Goal: Task Accomplishment & Management: Contribute content

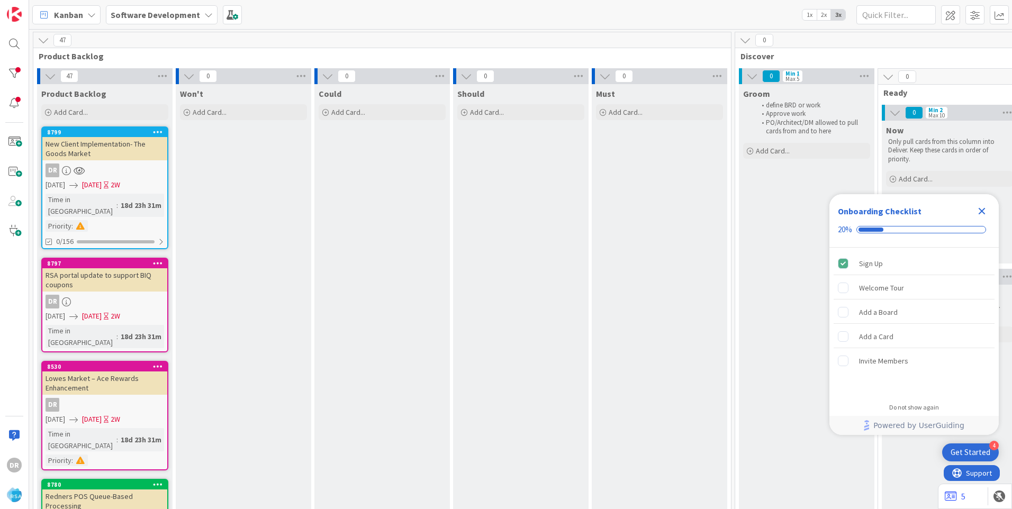
click at [981, 210] on icon "Close Checklist" at bounding box center [981, 211] width 7 height 7
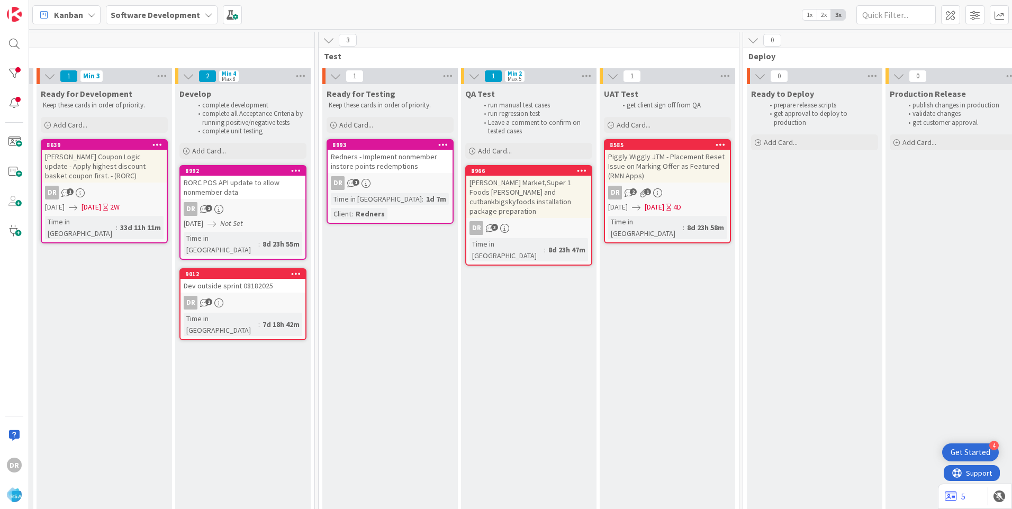
scroll to position [0, 1388]
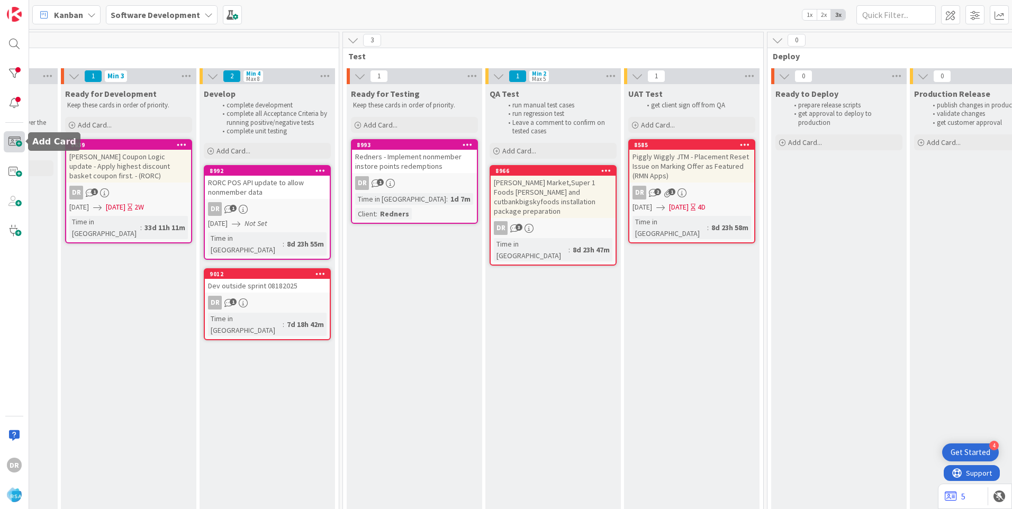
click at [10, 143] on span at bounding box center [14, 141] width 21 height 21
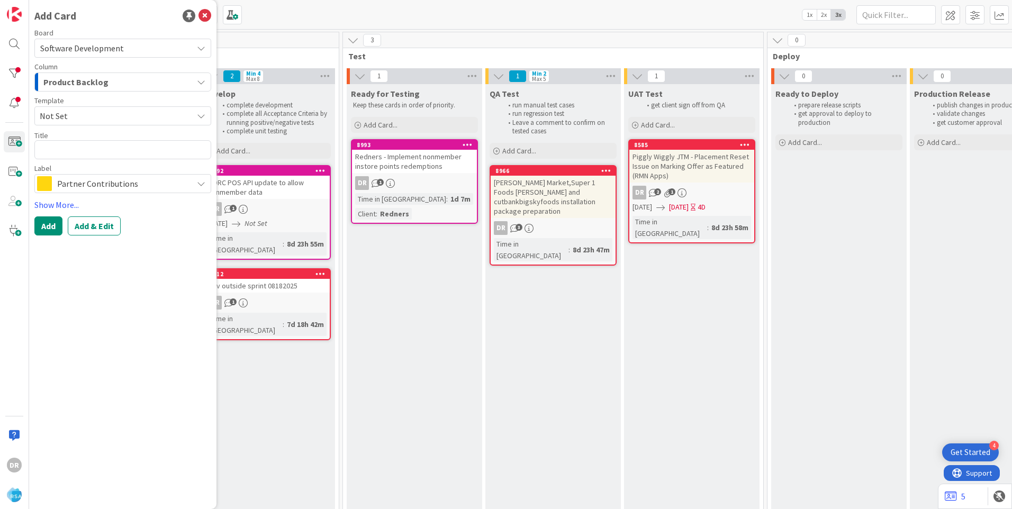
click at [95, 79] on span "Product Backlog" at bounding box center [75, 82] width 65 height 14
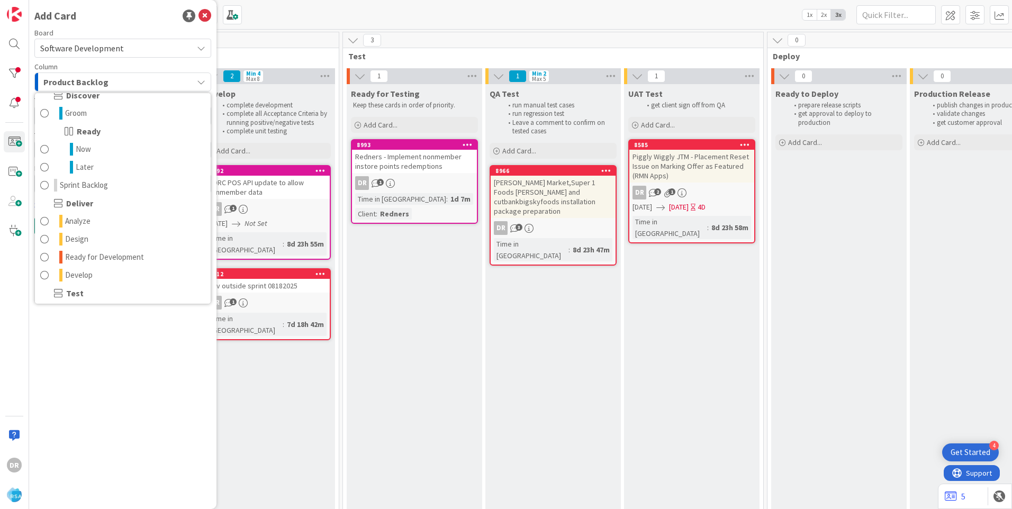
scroll to position [159, 0]
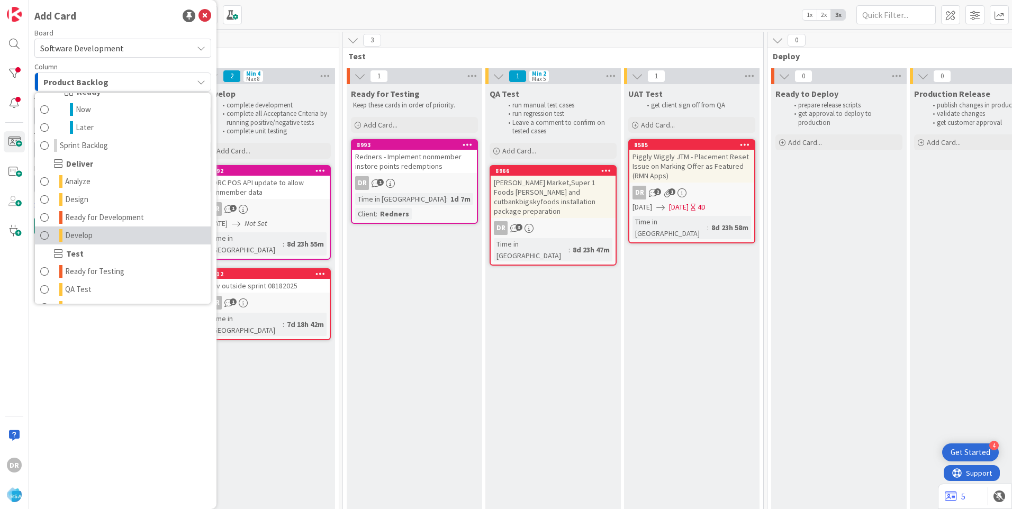
click at [89, 239] on span "Develop" at bounding box center [79, 235] width 28 height 13
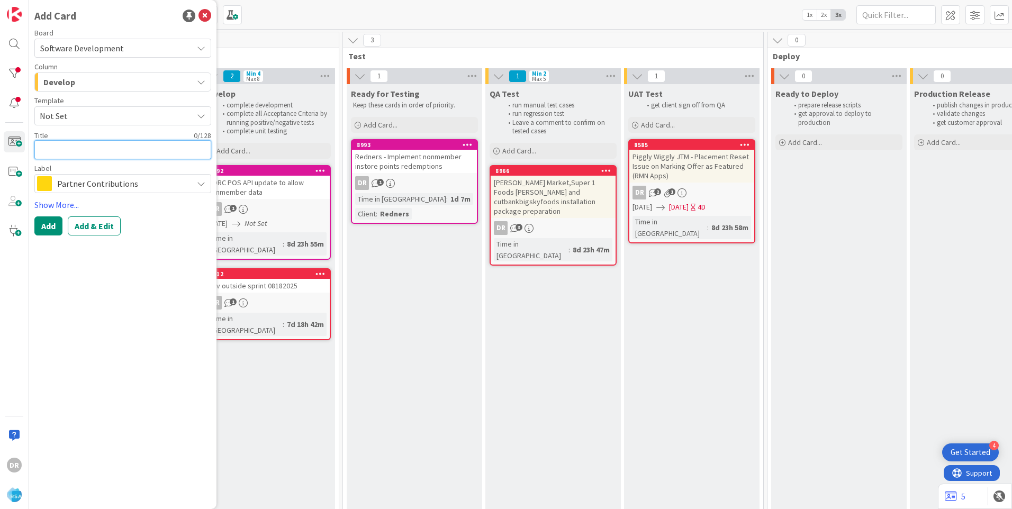
click at [68, 151] on textarea at bounding box center [122, 149] width 177 height 19
type textarea "x"
type textarea "M"
type textarea "x"
type textarea "MF"
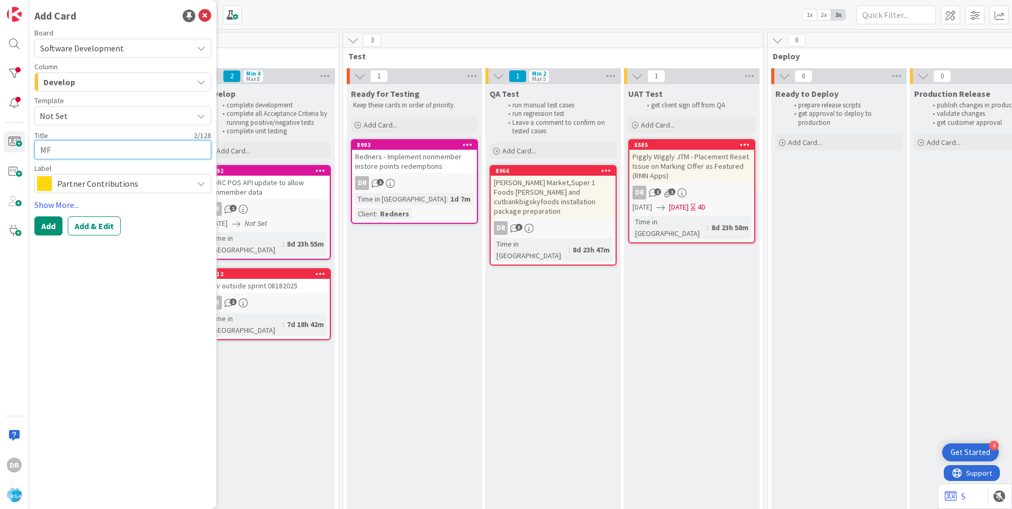
type textarea "x"
type textarea "MFR"
type textarea "x"
type textarea "MFR"
type textarea "x"
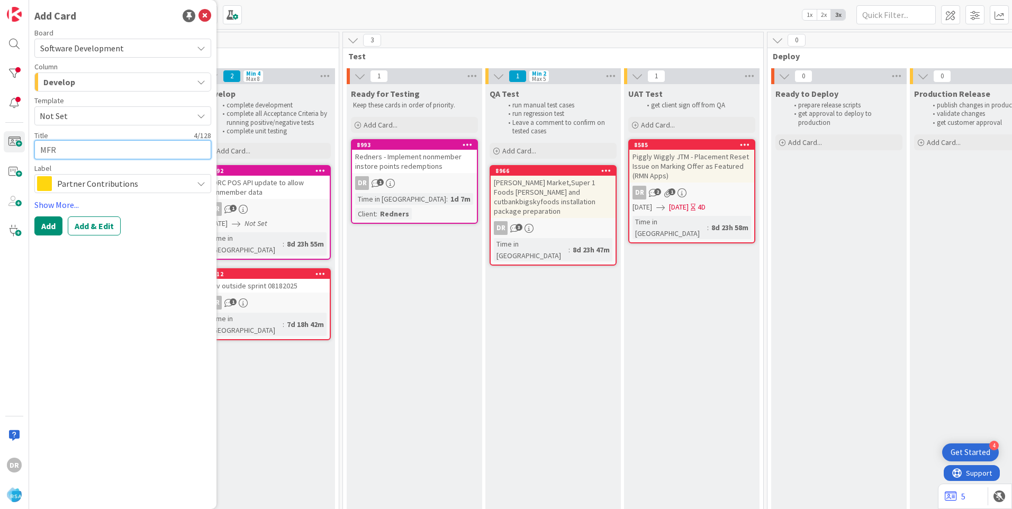
type textarea "MFR C"
type textarea "x"
type textarea "MFR Co"
type textarea "x"
type textarea "MFR Cou"
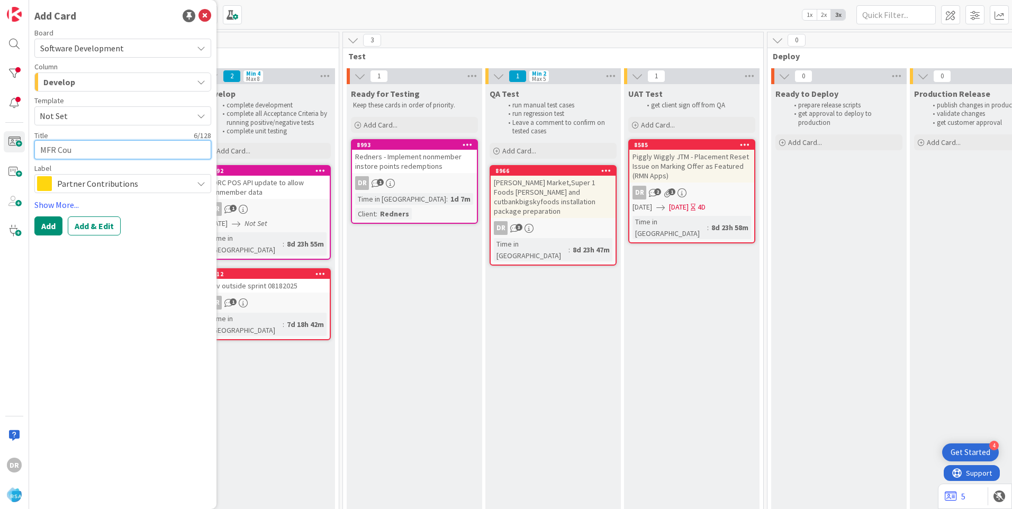
type textarea "x"
type textarea "MFR Coup"
type textarea "x"
type textarea "MFR Coupo"
type textarea "x"
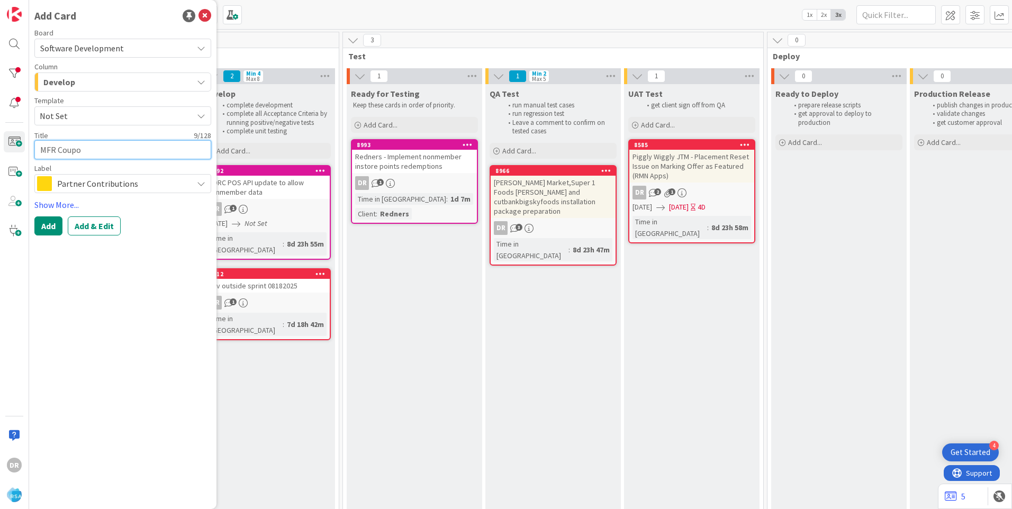
type textarea "MFR Coupon"
type textarea "x"
type textarea "MFR Coupons"
type textarea "x"
type textarea "MFR Coupons"
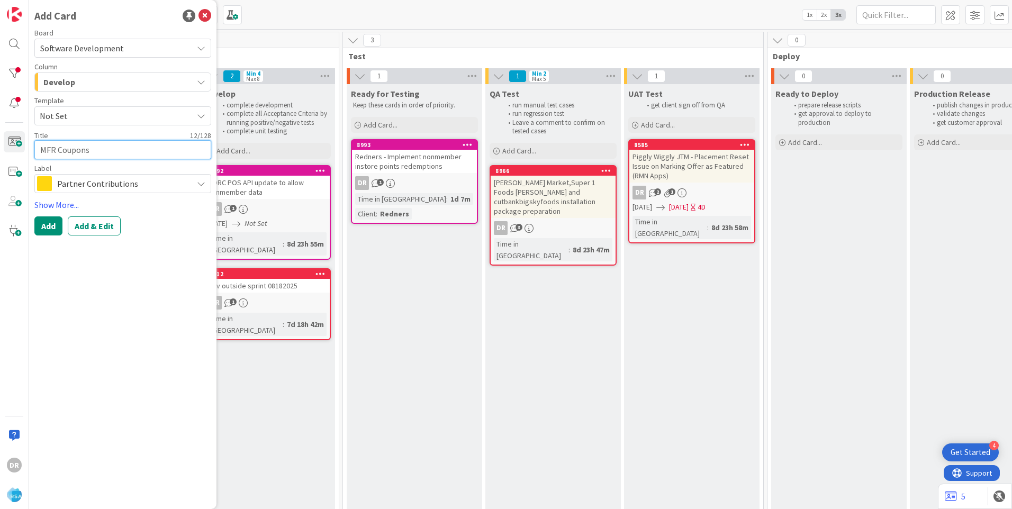
type textarea "x"
type textarea "MFR Coupons n"
type textarea "x"
type textarea "MFR Coupons no"
type textarea "x"
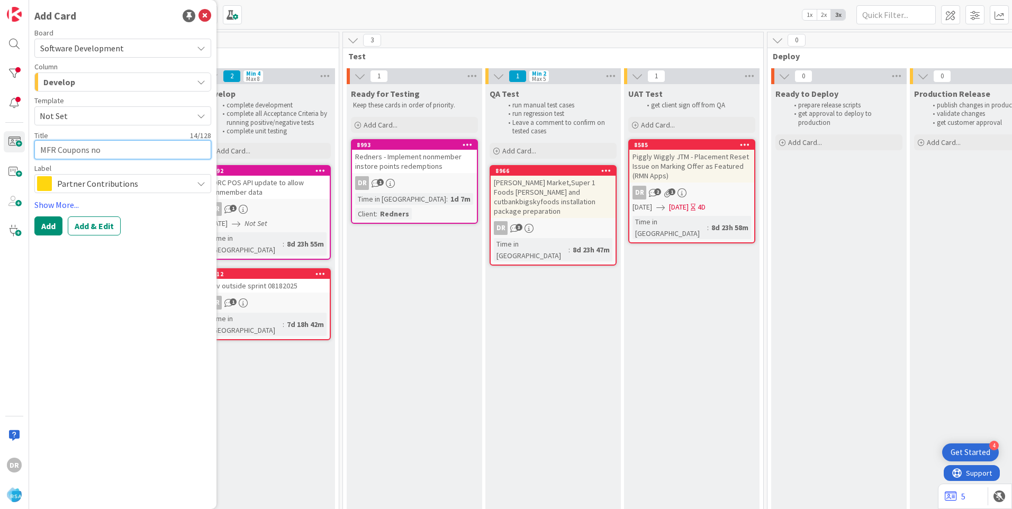
type textarea "MFR Coupons not"
type textarea "x"
type textarea "MFR Coupons not"
type textarea "x"
type textarea "MFR Coupons not u"
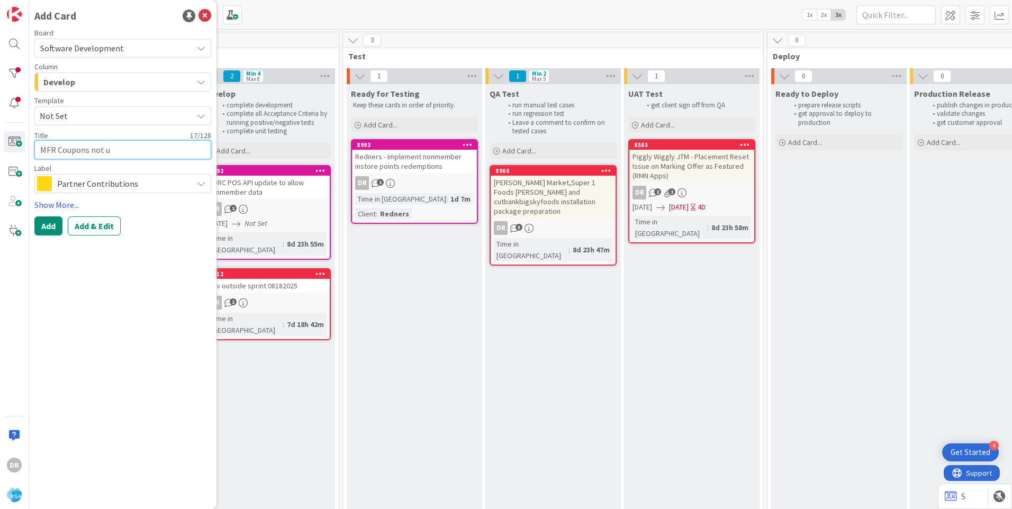
type textarea "x"
type textarea "MFR Coupons not up"
type textarea "x"
type textarea "MFR Coupons not upda"
type textarea "x"
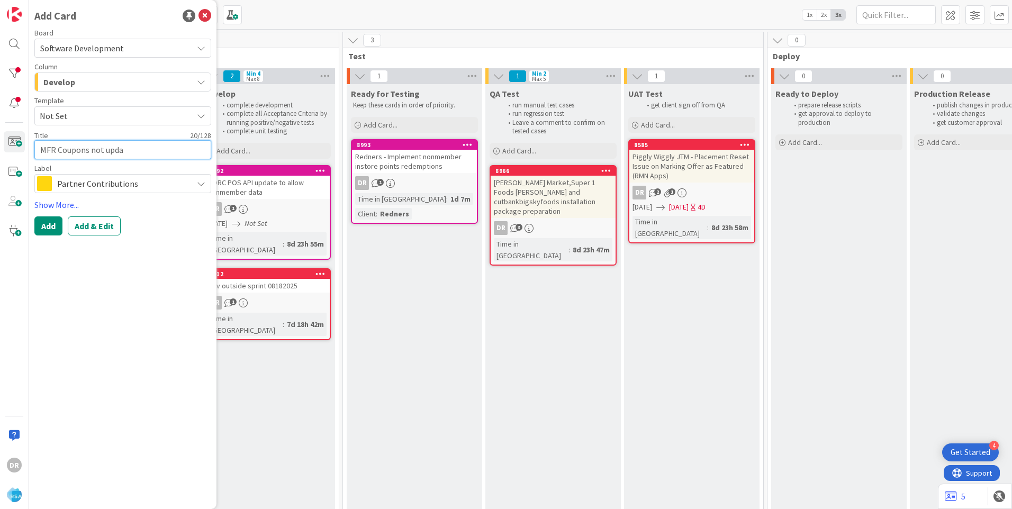
type textarea "MFR Coupons not updat"
type textarea "x"
type textarea "MFR Coupons not updati"
type textarea "x"
type textarea "MFR Coupons not updatin"
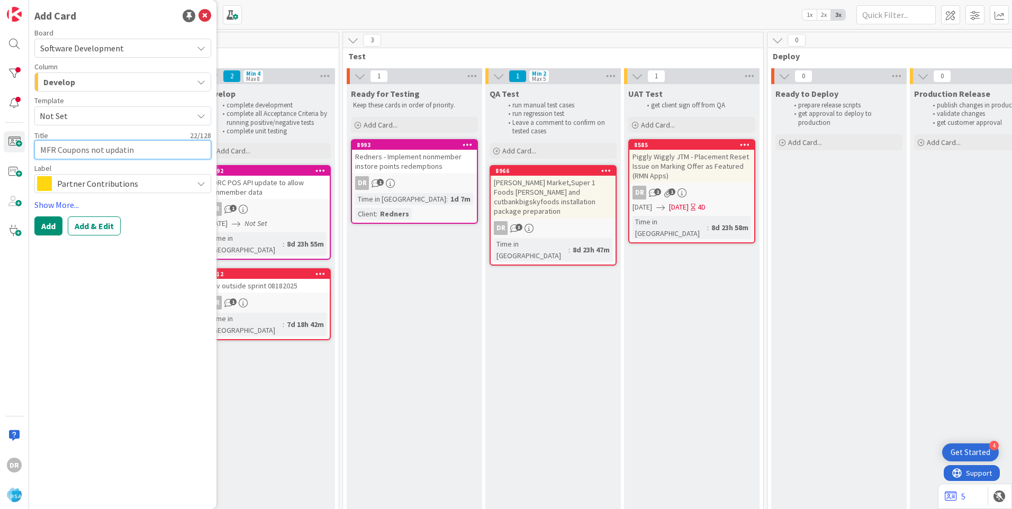
type textarea "x"
type textarea "MFR Coupons not updating"
type textarea "x"
type textarea "MFR Coupons not updating"
type textarea "x"
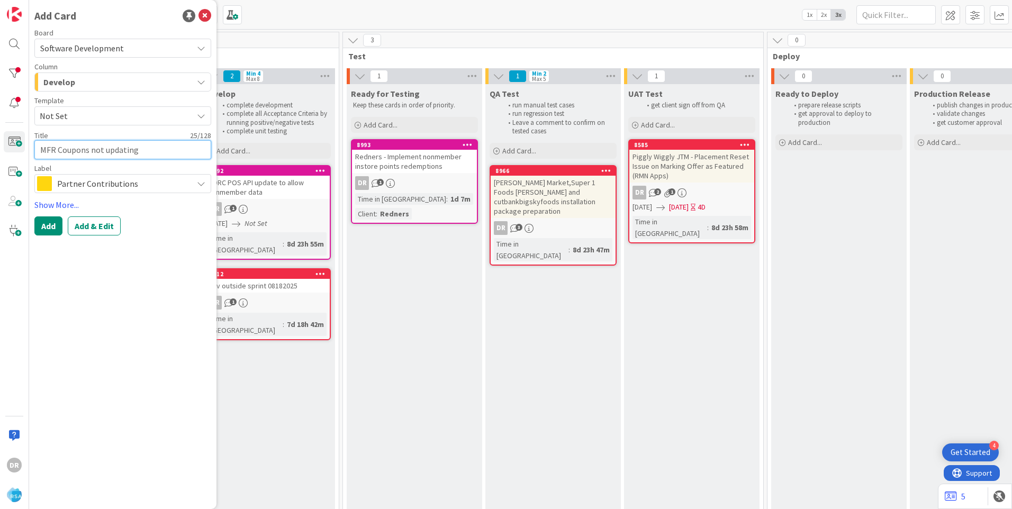
type textarea "MFR Coupons not cupdating"
type textarea "x"
type textarea "MFR Coupons not crupdating"
type textarea "x"
type textarea "MFR Coupons not creupdating"
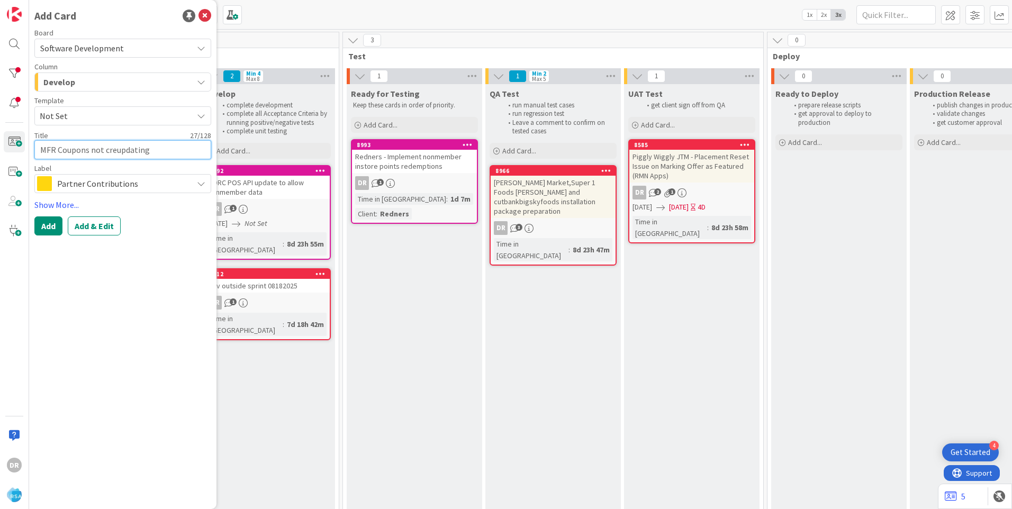
type textarea "x"
type textarea "MFR Coupons not creaupdating"
type textarea "x"
type textarea "MFR Coupons not creatupdating"
type textarea "x"
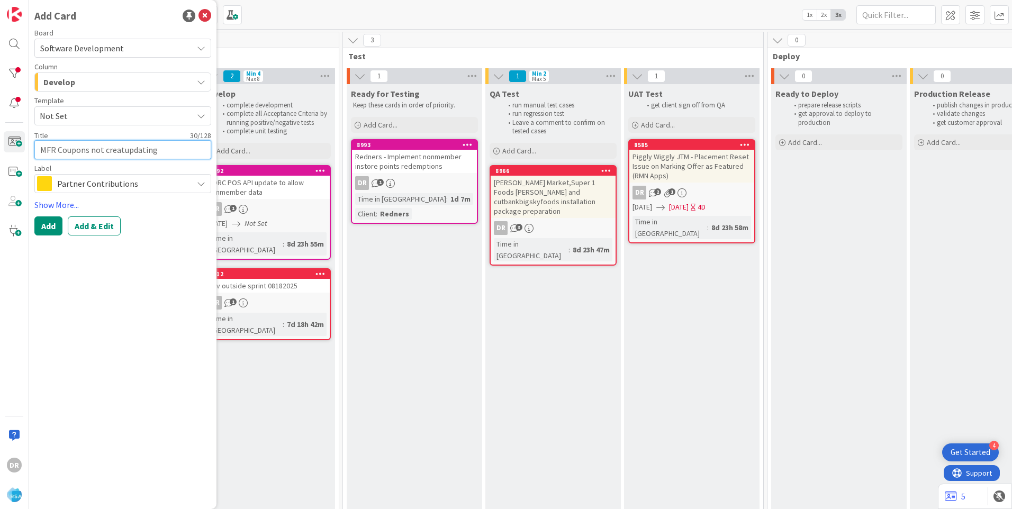
type textarea "MFR Coupons not creatiupdating"
type textarea "x"
type textarea "MFR Coupons not creatinupdating"
type textarea "x"
type textarea "MFR Coupons not creatingupdating"
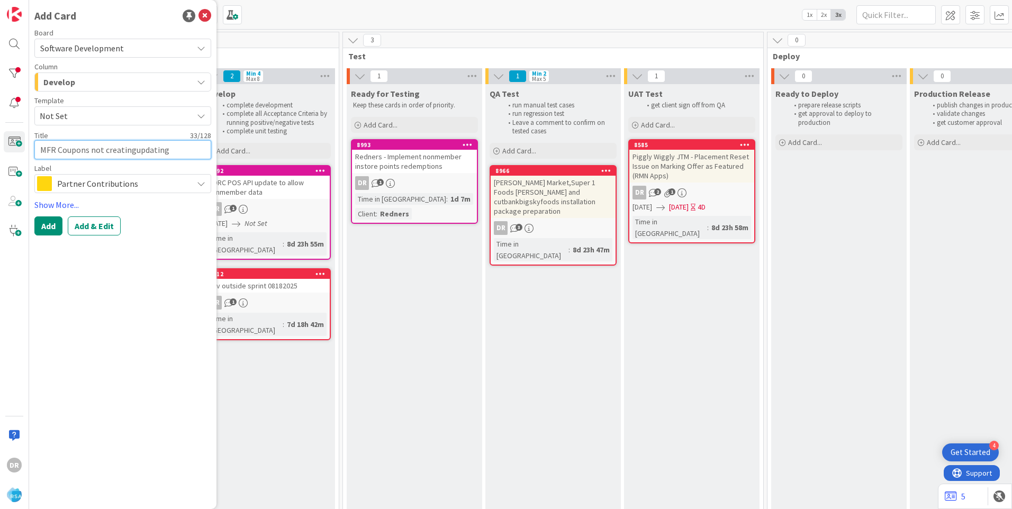
type textarea "x"
type textarea "MFR Coupons not creating/updating"
type textarea "x"
type textarea "MFR Coupons not creatingupdating"
type textarea "x"
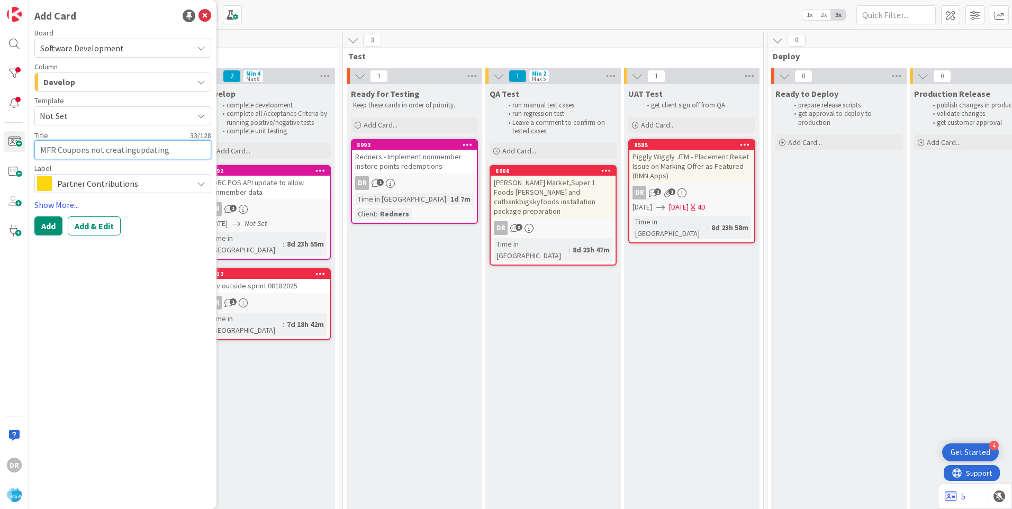
type textarea "MFR Coupons not creating updating"
type textarea "x"
type textarea "MFR Coupons not creating aupdating"
type textarea "x"
type textarea "MFR Coupons not creating anupdating"
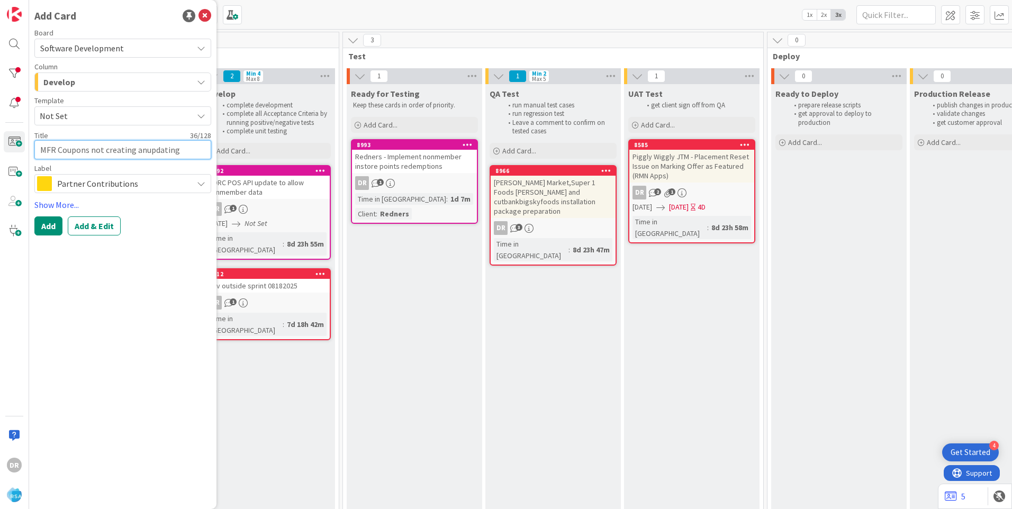
type textarea "x"
type textarea "MFR Coupons not creating andupdating"
type textarea "x"
type textarea "MFR Coupons not creating and updating"
type textarea "x"
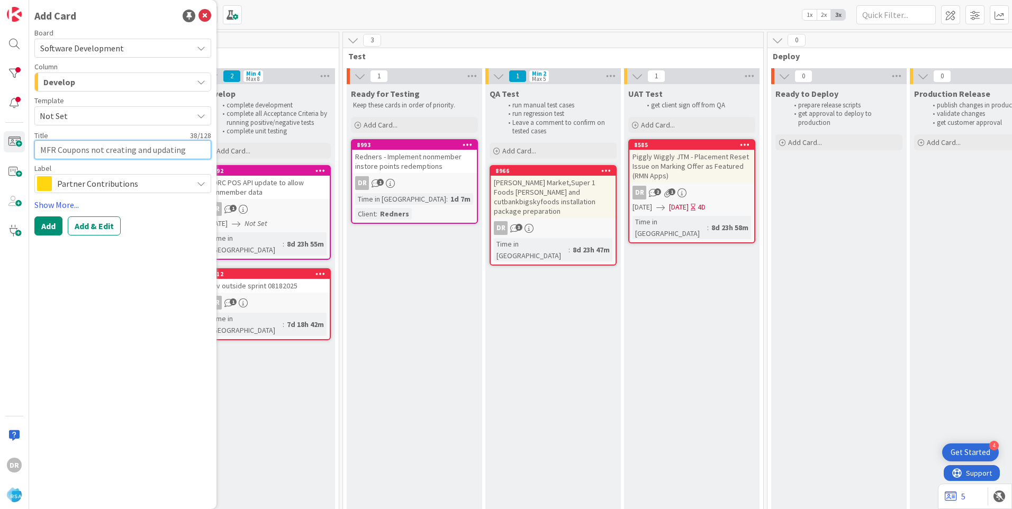
type textarea "MFR Coupons not creating and updating"
type textarea "x"
type textarea "MFR Coupons not creating and updatin"
type textarea "x"
type textarea "MFR Coupons not creating and updati"
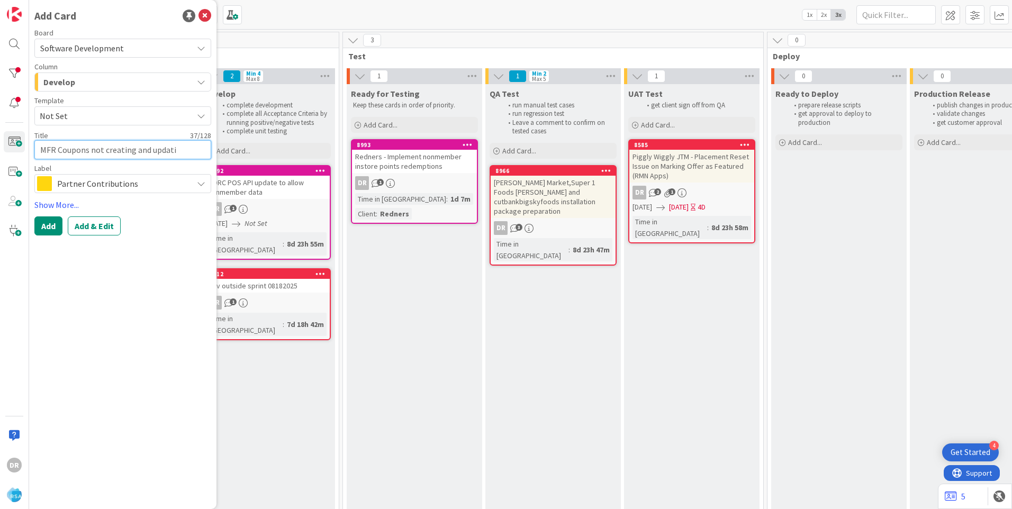
type textarea "x"
type textarea "MFR Coupons not creating and updat"
type textarea "x"
type textarea "MFR Coupons not creating and upda"
type textarea "x"
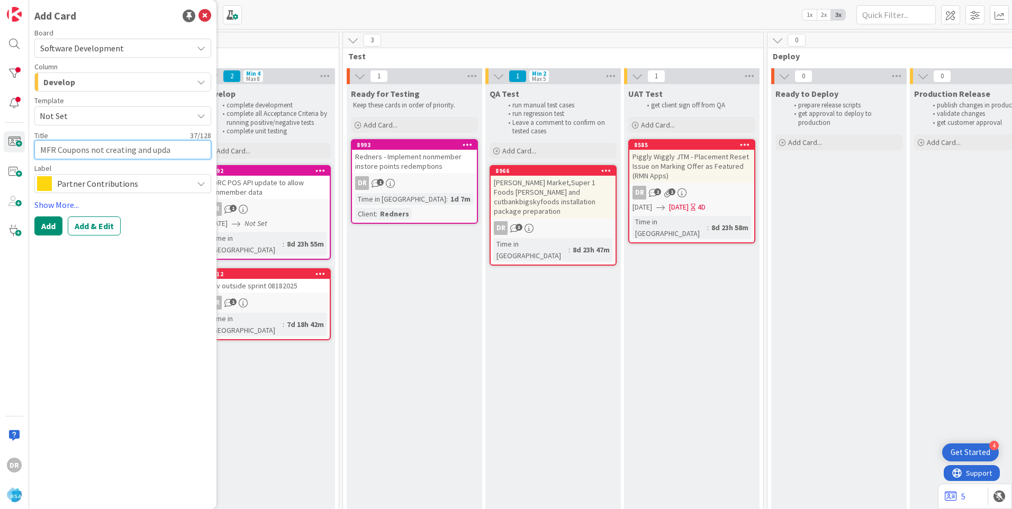
type textarea "MFR Coupons not creating and upd"
type textarea "x"
type textarea "MFR Coupons not creating and up"
type textarea "x"
type textarea "MFR Coupons not creating and u"
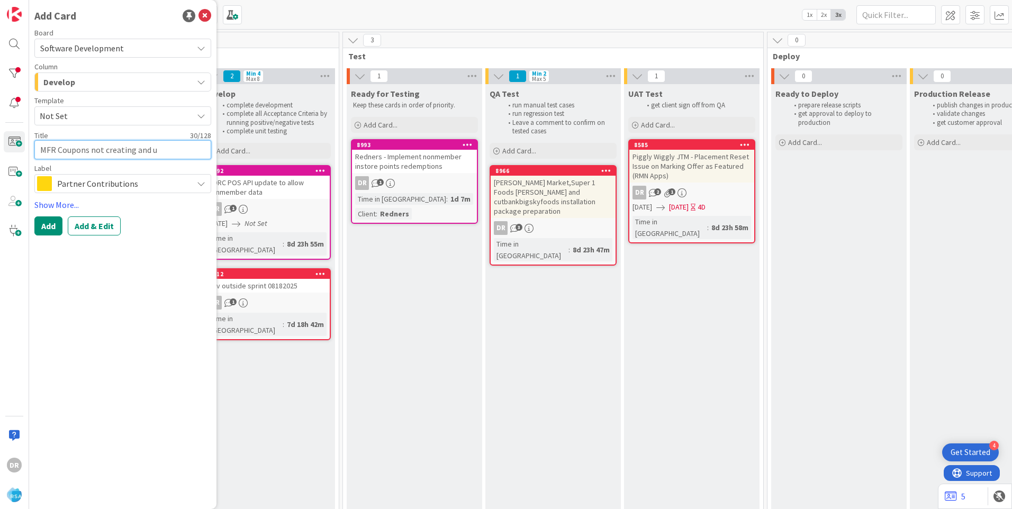
type textarea "x"
type textarea "MFR Coupons not creating and"
type textarea "x"
type textarea "MFR Coupons not creating and"
type textarea "x"
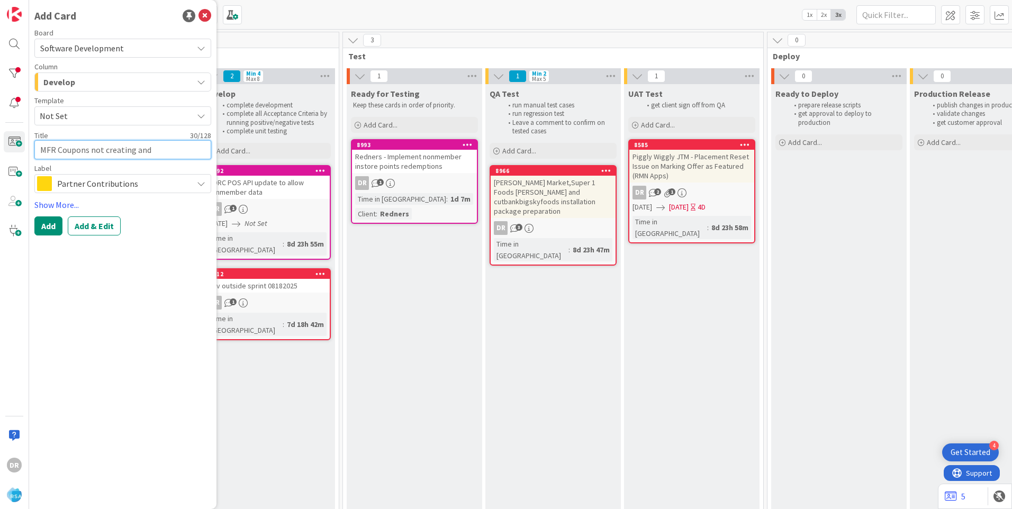
type textarea "MFR Coupons not creating an"
type textarea "x"
type textarea "MFR Coupons not creating a"
type textarea "x"
type textarea "MFR Coupons not creating"
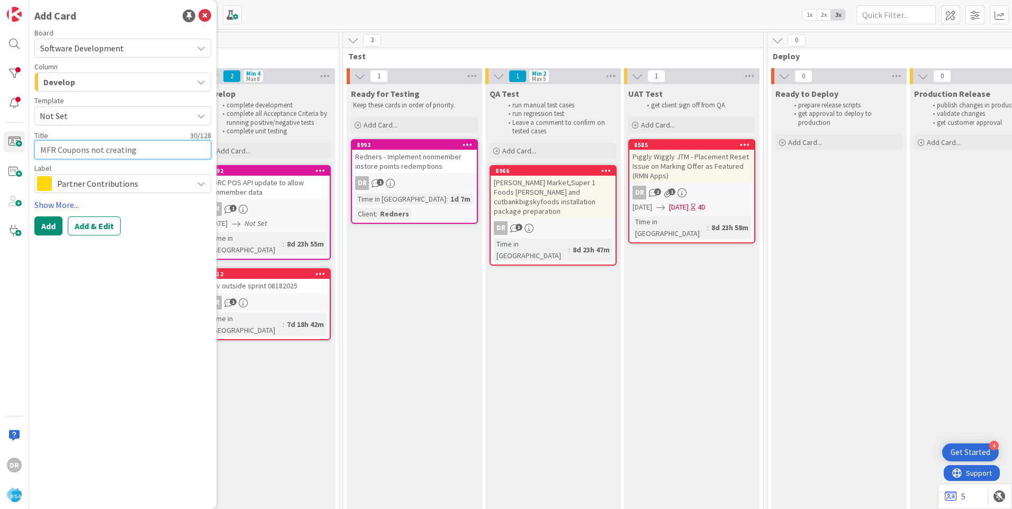
type textarea "x"
type textarea "MFR Coupons not creating"
type textarea "x"
type textarea "MFR Coupons not creatin"
type textarea "x"
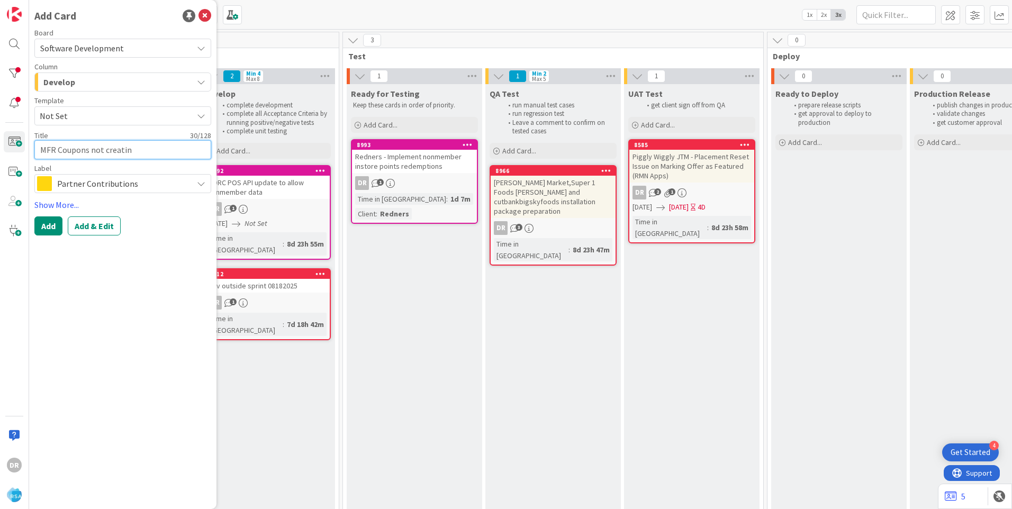
type textarea "MFR Coupons not creati"
type textarea "x"
type textarea "MFR Coupons not creat"
type textarea "x"
type textarea "MFR Coupons not crea"
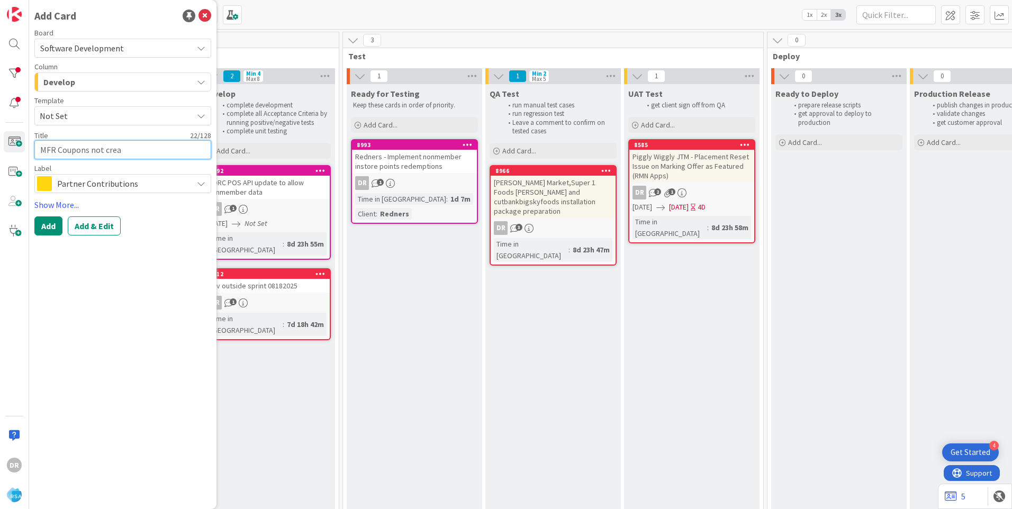
type textarea "x"
type textarea "MFR Coupons not cre"
type textarea "x"
type textarea "MFR Coupons not cr"
type textarea "x"
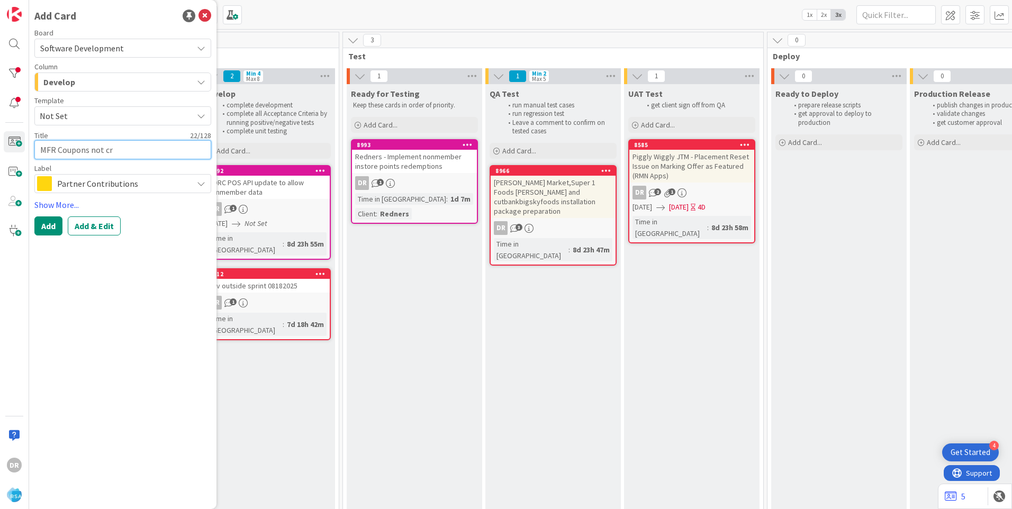
type textarea "MFR Coupons not c"
type textarea "x"
type textarea "MFR Coupons not"
type textarea "x"
type textarea "MFR Coupons not"
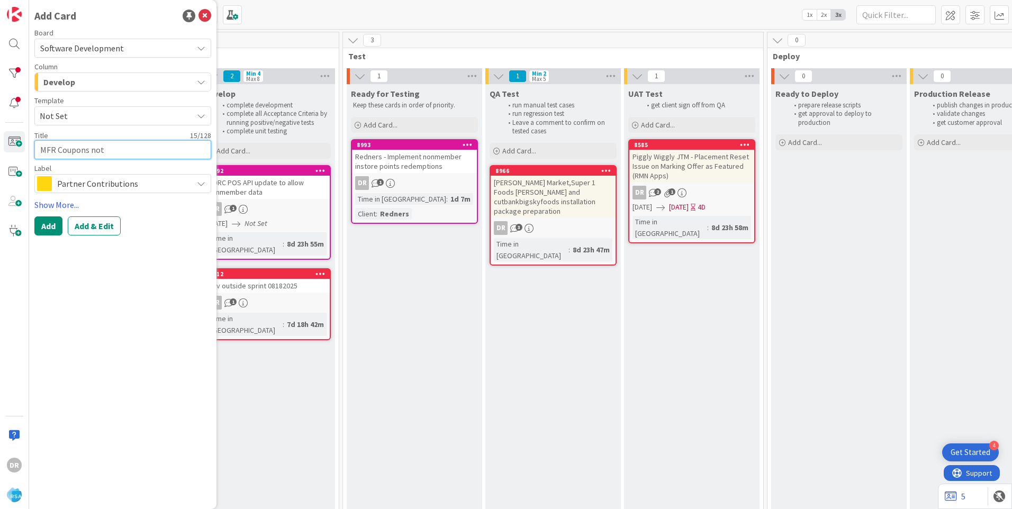
type textarea "x"
type textarea "MFR Coupons no"
type textarea "x"
type textarea "MFR Coupons n"
type textarea "x"
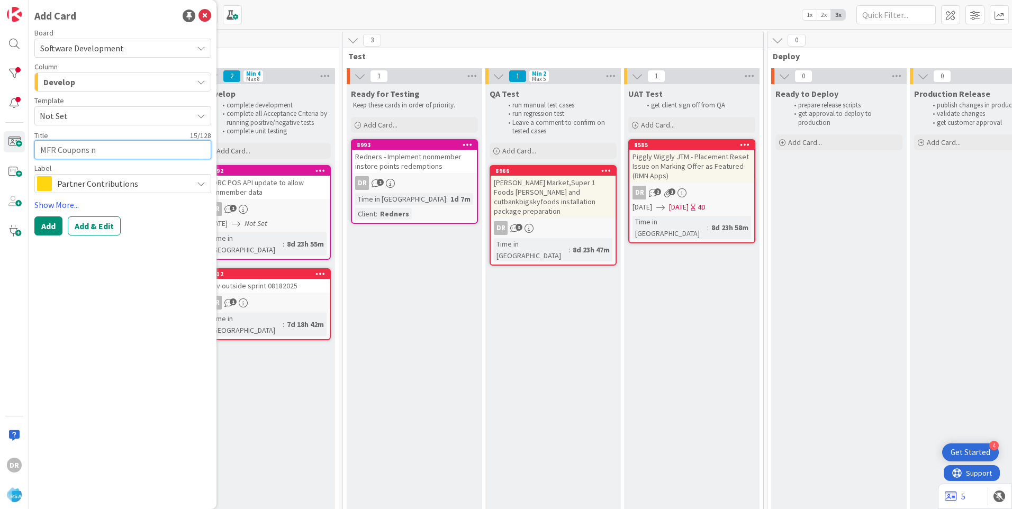
type textarea "MFR Coupons"
type textarea "x"
type textarea "MFR Coupons"
type textarea "x"
type textarea "MFR Coupon"
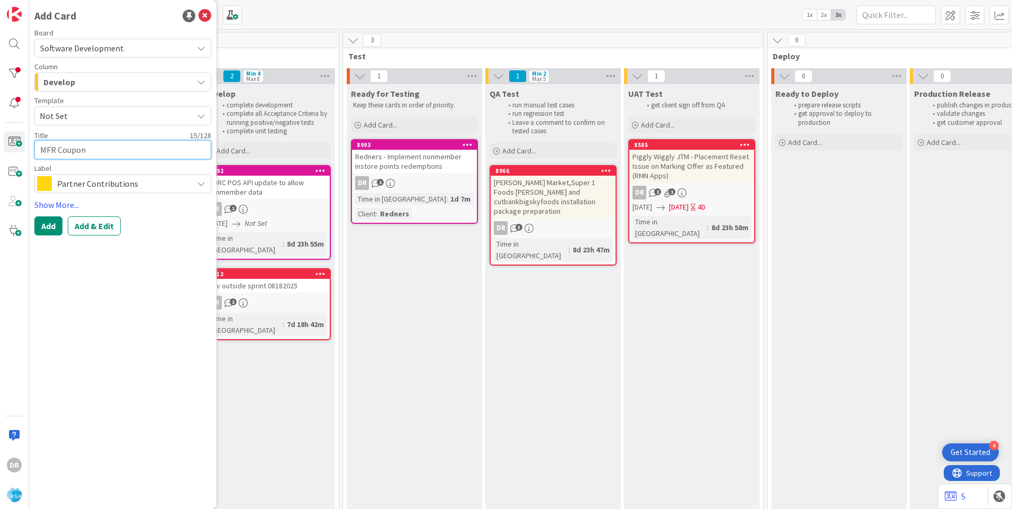
type textarea "x"
type textarea "MFR Coupo"
type textarea "x"
type textarea "MFR Coup"
type textarea "x"
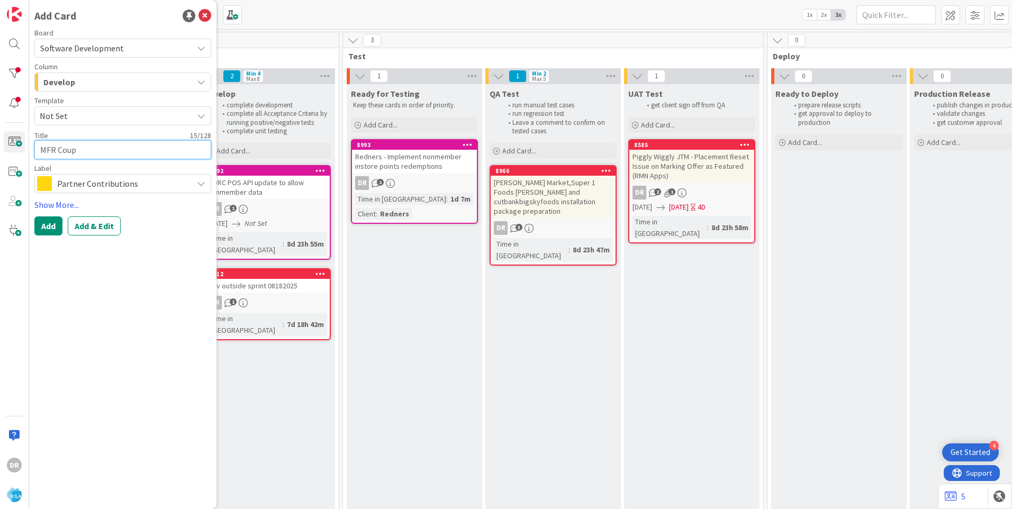
type textarea "MFR Cou"
type textarea "x"
type textarea "MFR Co"
type textarea "x"
type textarea "MFR C"
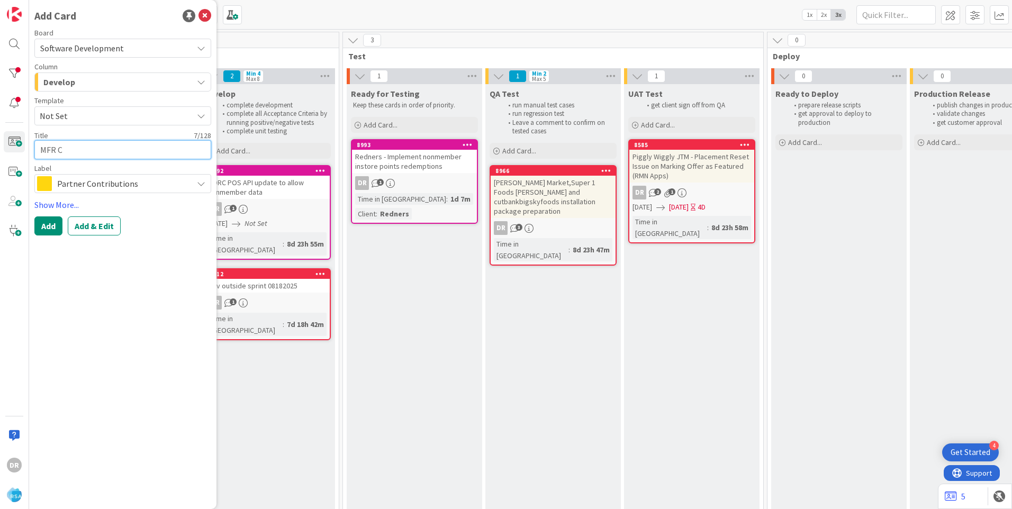
type textarea "x"
type textarea "MFR"
type textarea "x"
type textarea "MFR"
type textarea "x"
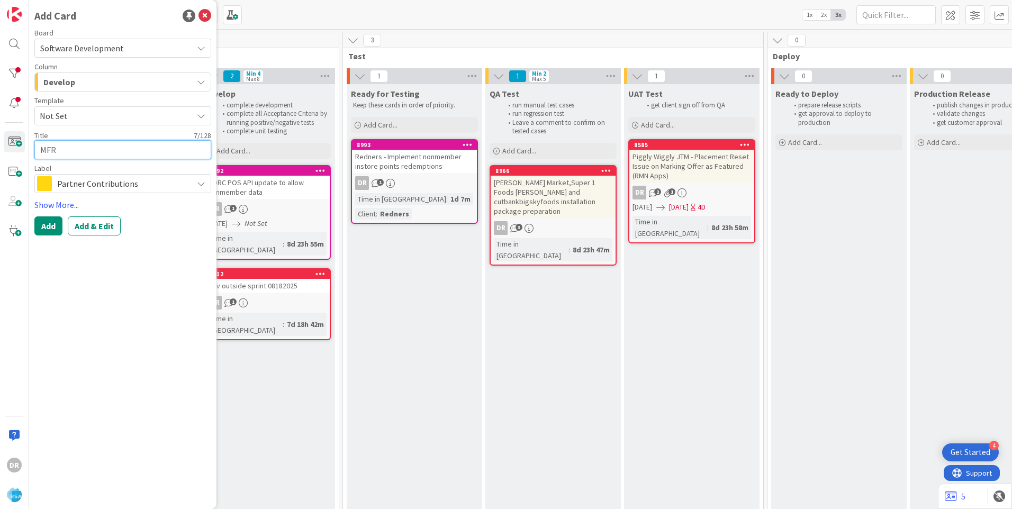
type textarea "MF"
type textarea "x"
type textarea "M"
type textarea "x"
type textarea "F"
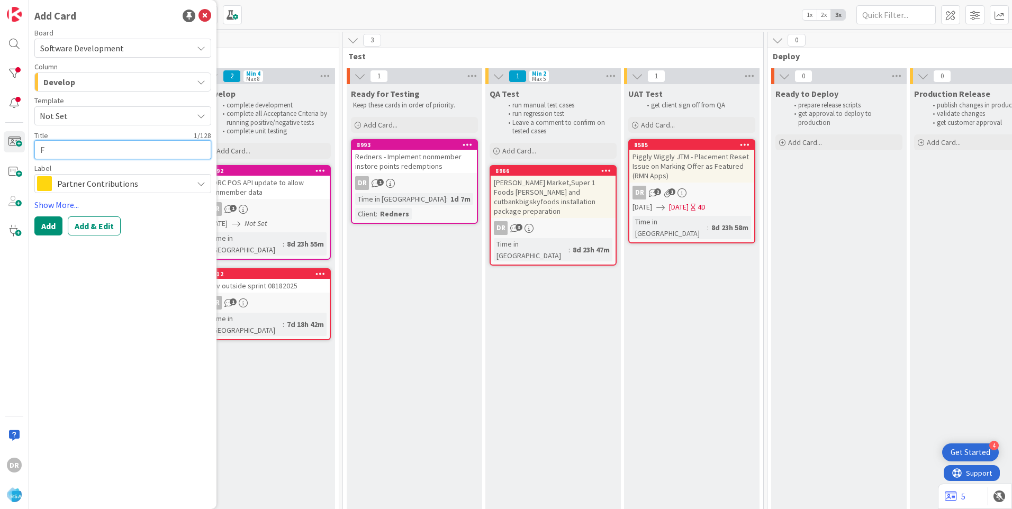
type textarea "x"
type textarea "Fi"
type textarea "x"
type textarea "Fix"
type textarea "x"
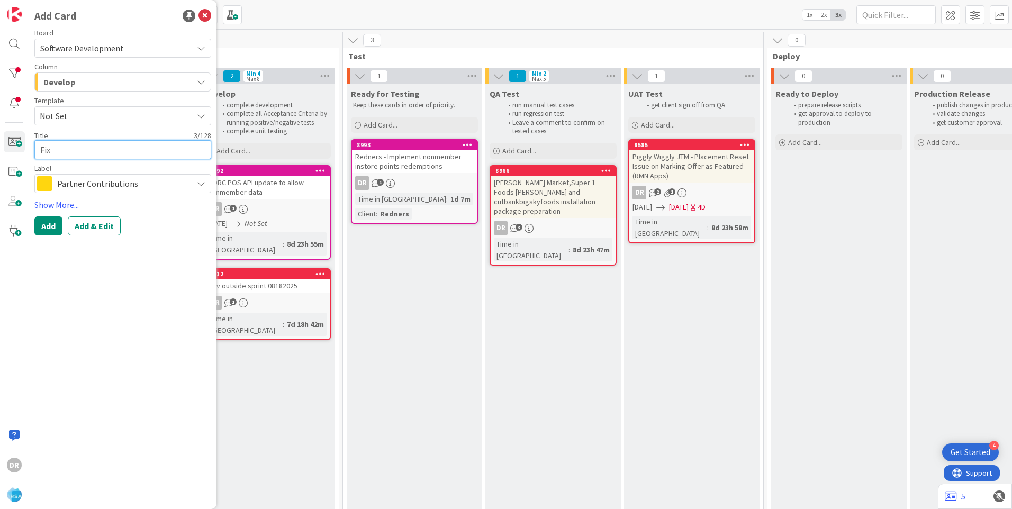
type textarea "Fix"
type textarea "x"
type textarea "Fix M"
type textarea "x"
type textarea "Fix MF"
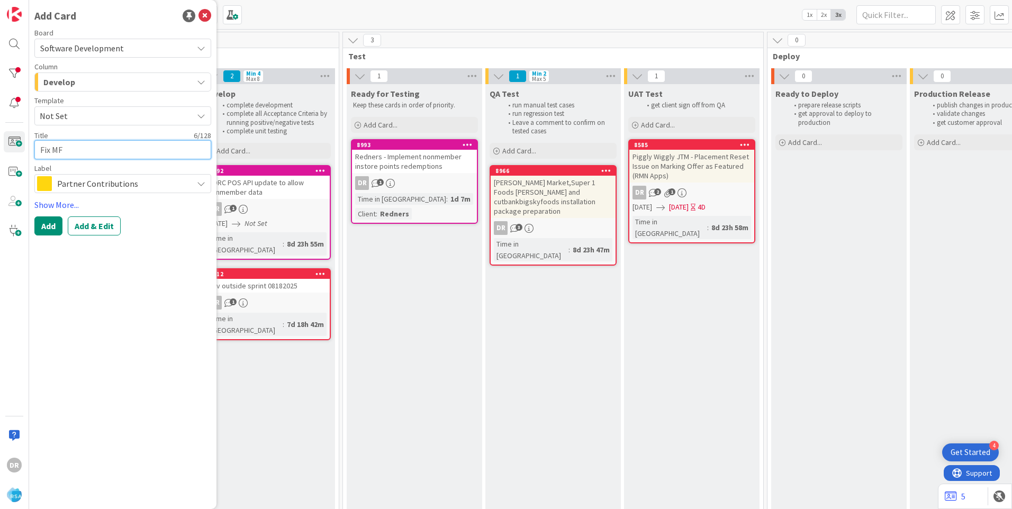
type textarea "x"
type textarea "Fix MFR"
type textarea "x"
type textarea "Fix MFR"
type textarea "x"
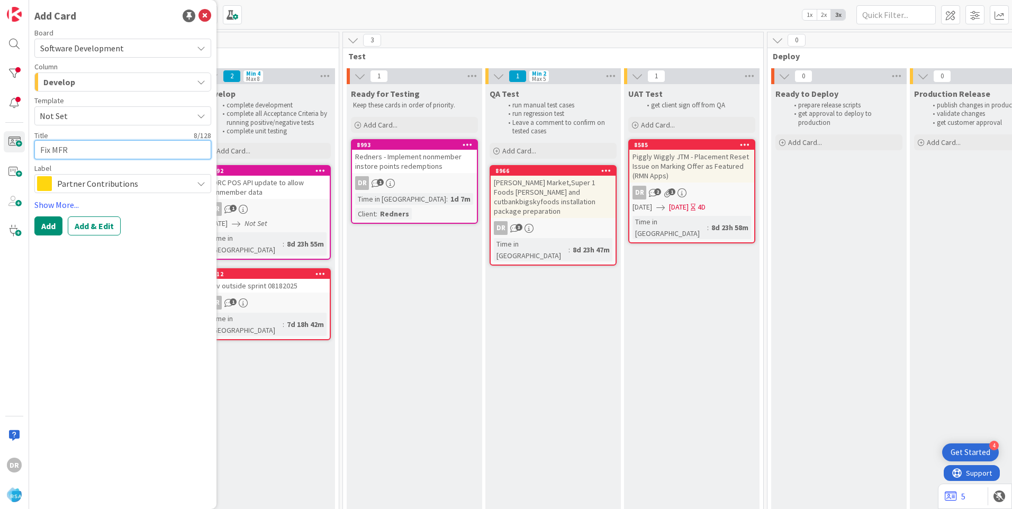
type textarea "Fix MFR c"
type textarea "x"
type textarea "Fix MFR co"
type textarea "x"
type textarea "Fix MFR cou"
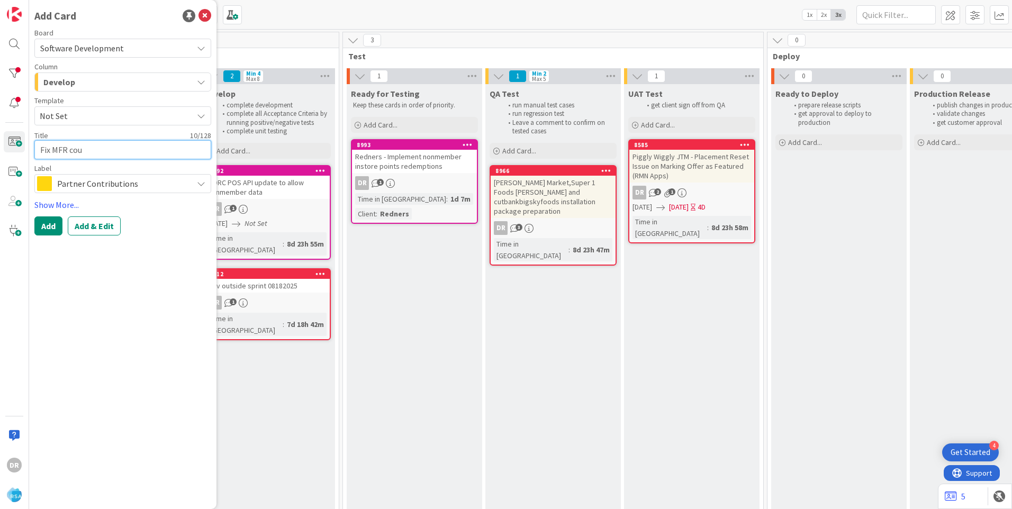
type textarea "x"
type textarea "Fix MFR coup"
type textarea "x"
type textarea "Fix MFR coupo"
type textarea "x"
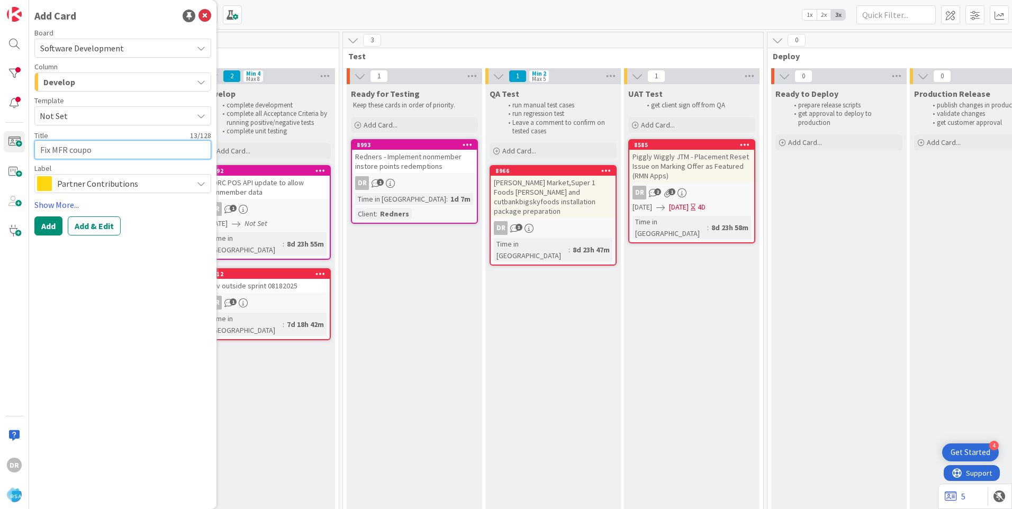
type textarea "Fix MFR coupon"
type textarea "x"
type textarea "Fix MFR coupons"
type textarea "x"
type textarea "Fix MFR coupons"
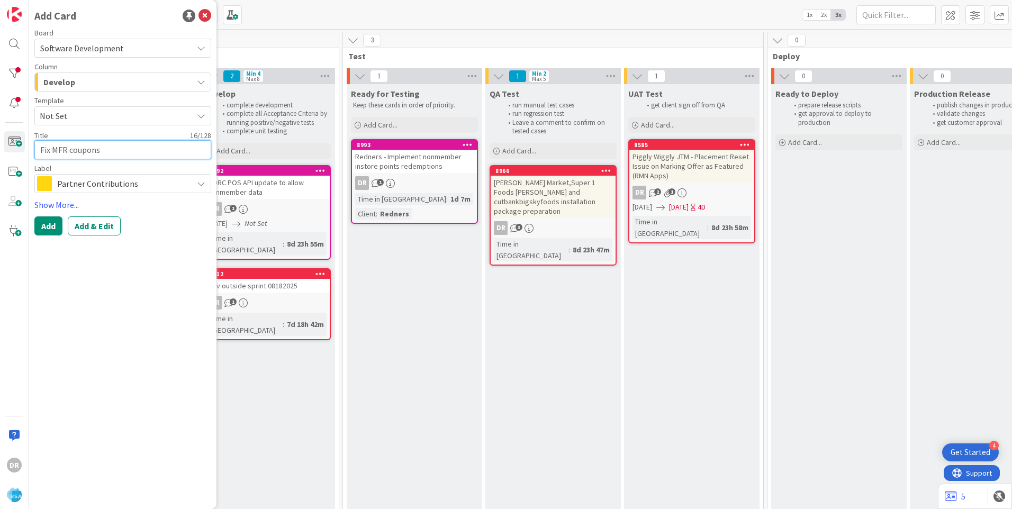
type textarea "x"
type textarea "Fix MFR coupons i"
type textarea "x"
type textarea "Fix MFR coupons is"
type textarea "x"
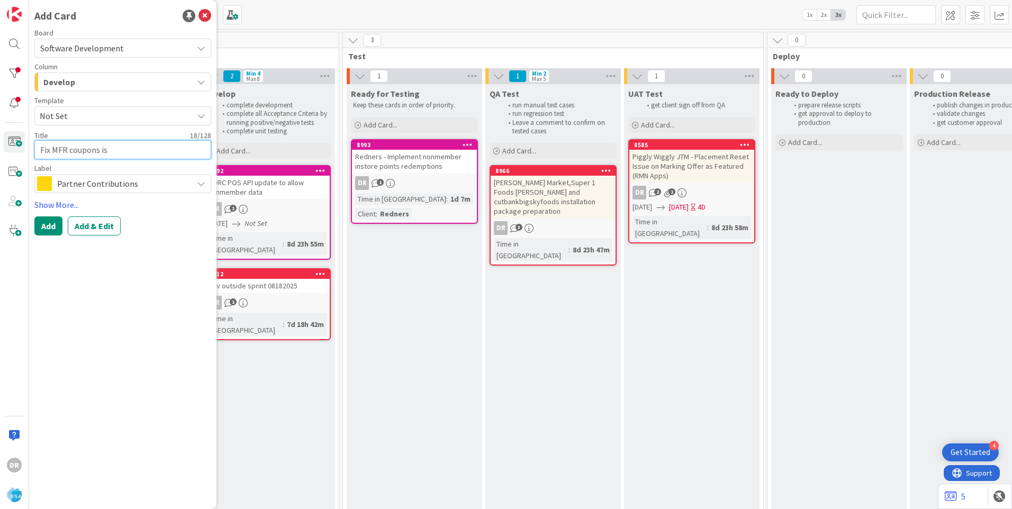
type textarea "Fix MFR coupons iss"
type textarea "x"
type textarea "Fix MFR coupons issu"
type textarea "x"
type textarea "Fix MFR coupons issue"
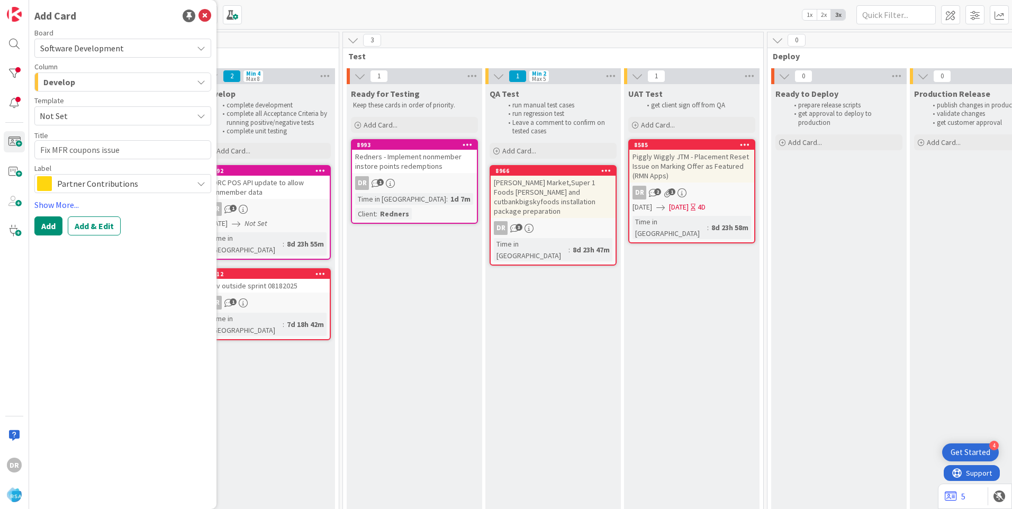
click at [81, 183] on span "Partner Contributions" at bounding box center [122, 183] width 130 height 15
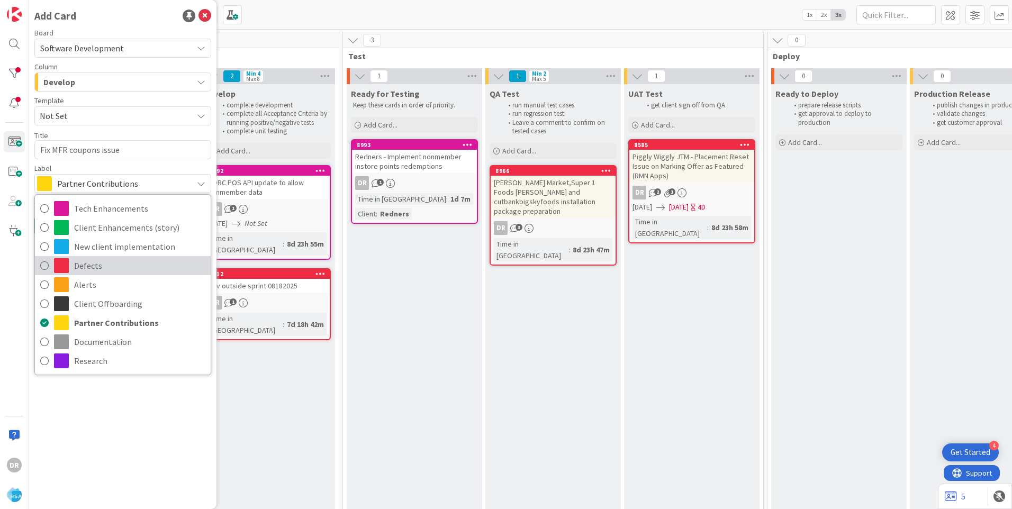
click at [43, 265] on icon at bounding box center [44, 266] width 8 height 16
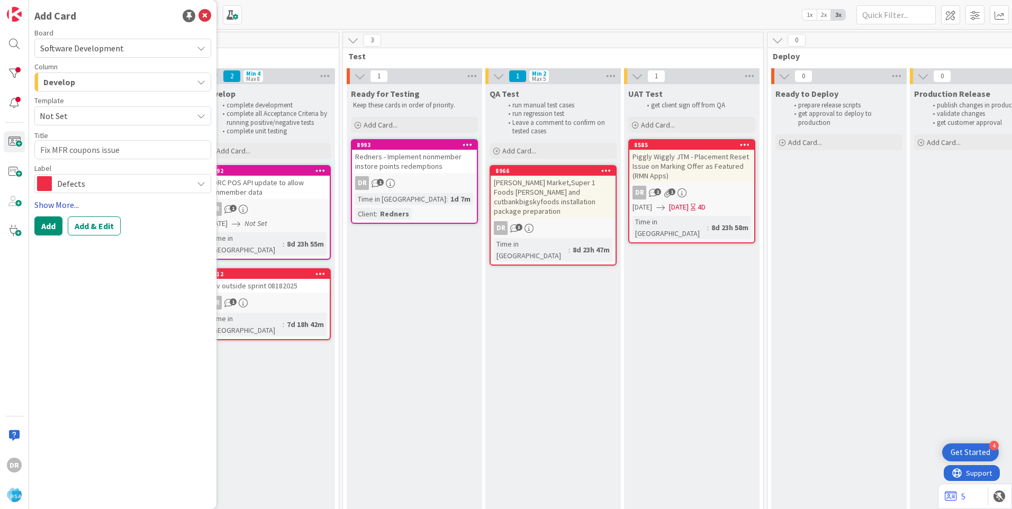
click at [53, 204] on link "Show More..." at bounding box center [122, 204] width 177 height 13
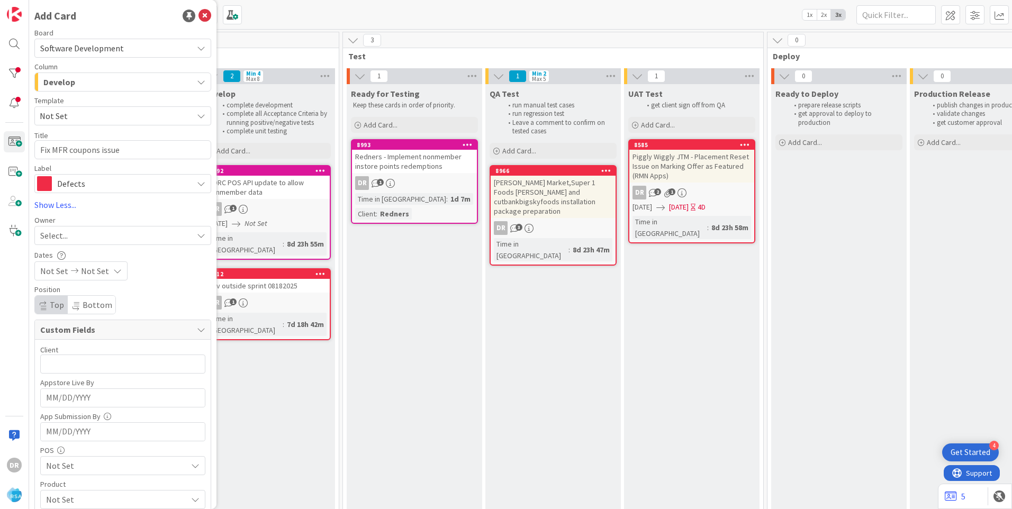
click at [59, 233] on span "Select..." at bounding box center [54, 235] width 28 height 13
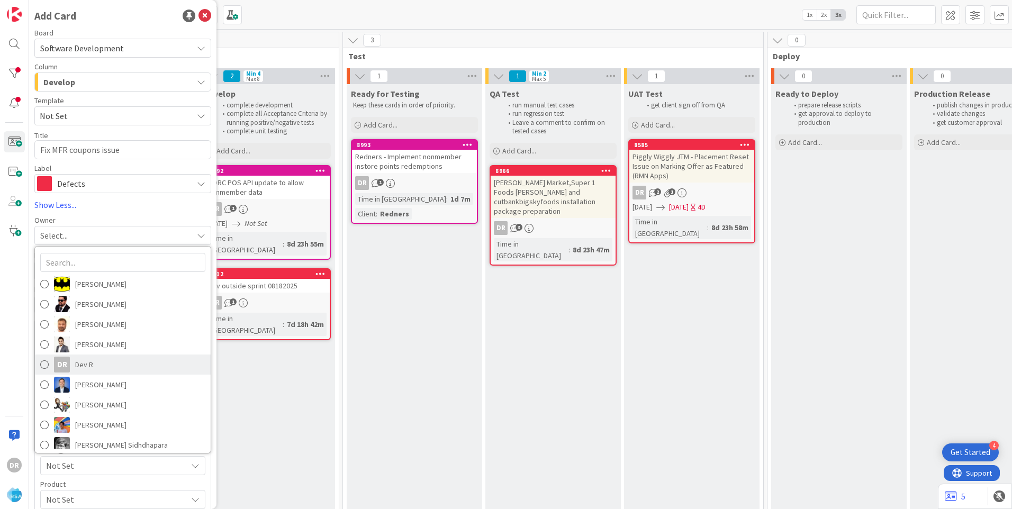
click at [82, 361] on span "Dev R" at bounding box center [84, 365] width 18 height 16
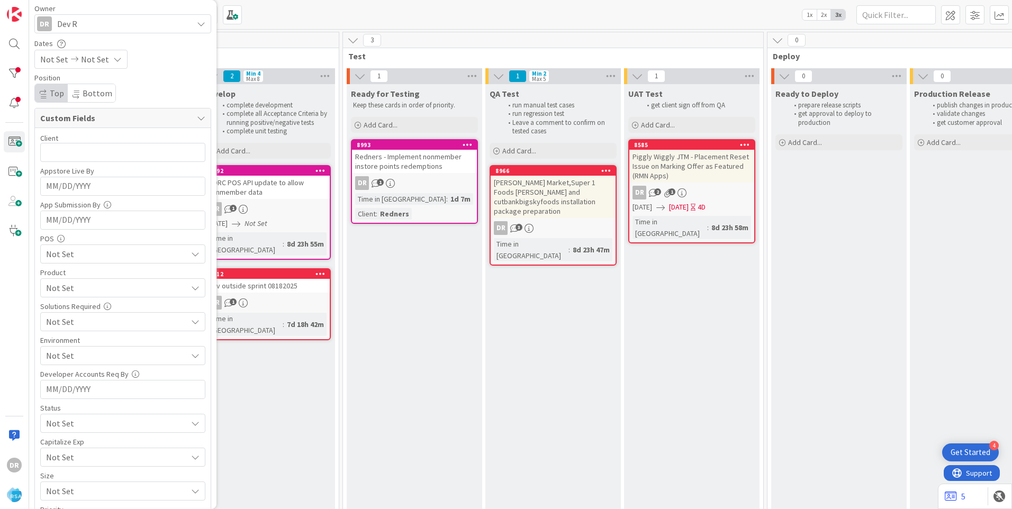
scroll to position [275, 0]
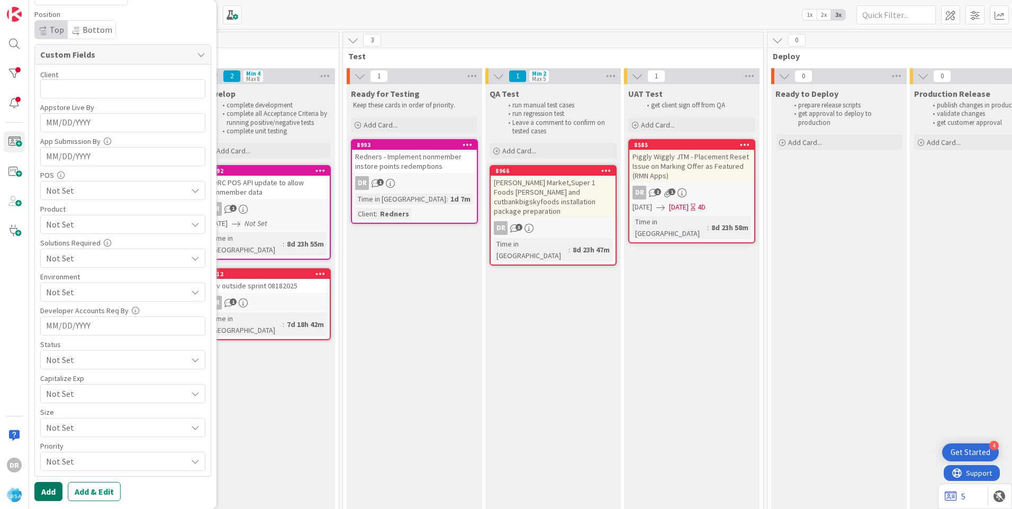
click at [49, 489] on button "Add" at bounding box center [48, 491] width 28 height 19
type textarea "x"
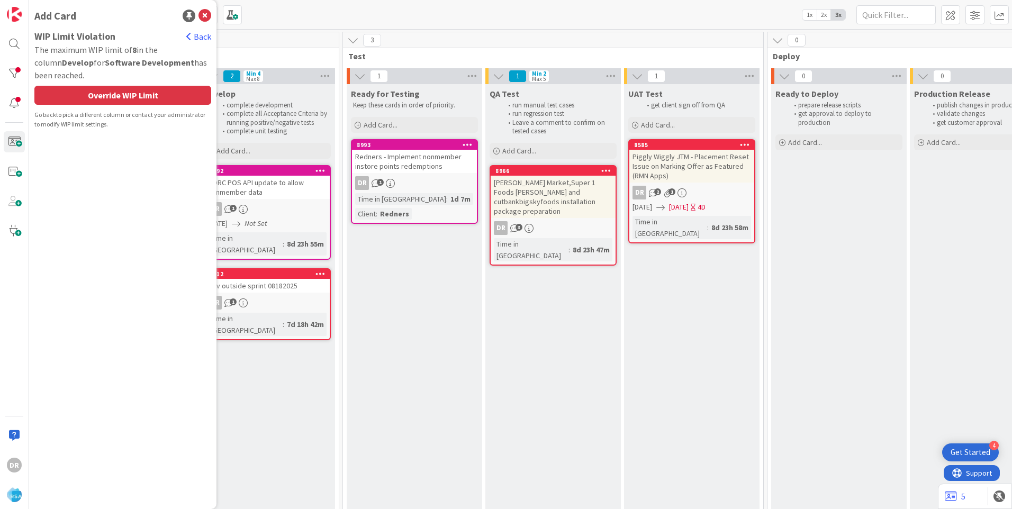
scroll to position [0, 0]
click at [109, 98] on div "Override WIP Limit" at bounding box center [122, 95] width 177 height 19
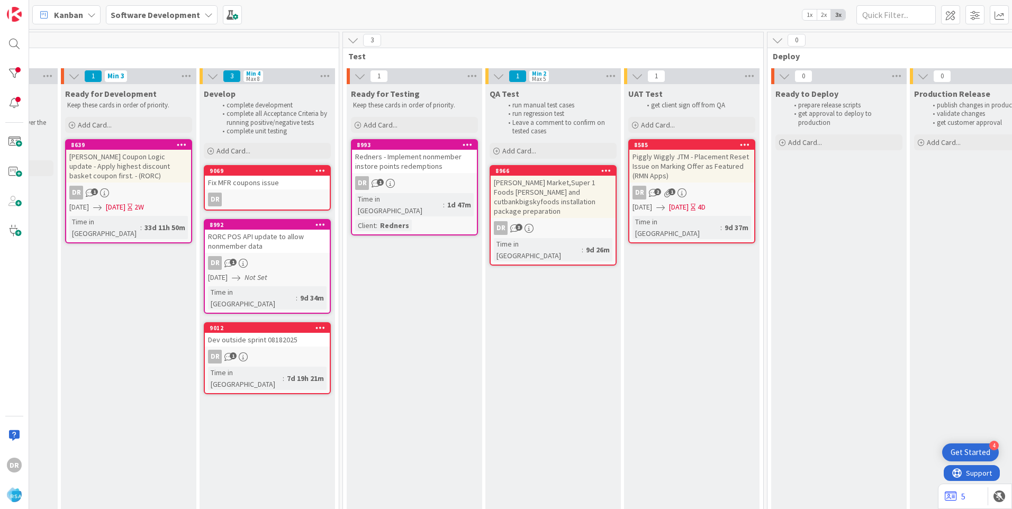
click at [275, 186] on div "Fix MFR coupons issue" at bounding box center [267, 183] width 125 height 14
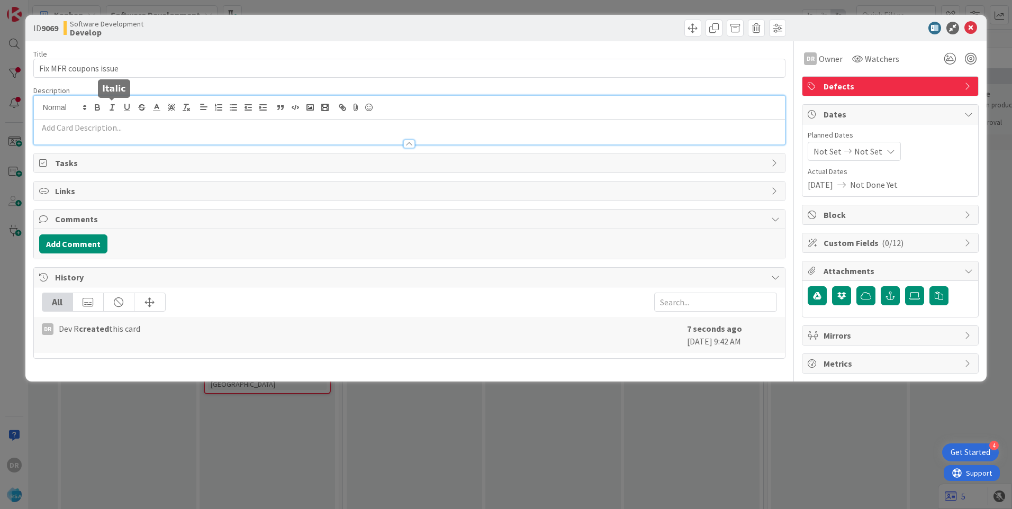
click at [111, 110] on div at bounding box center [409, 120] width 751 height 49
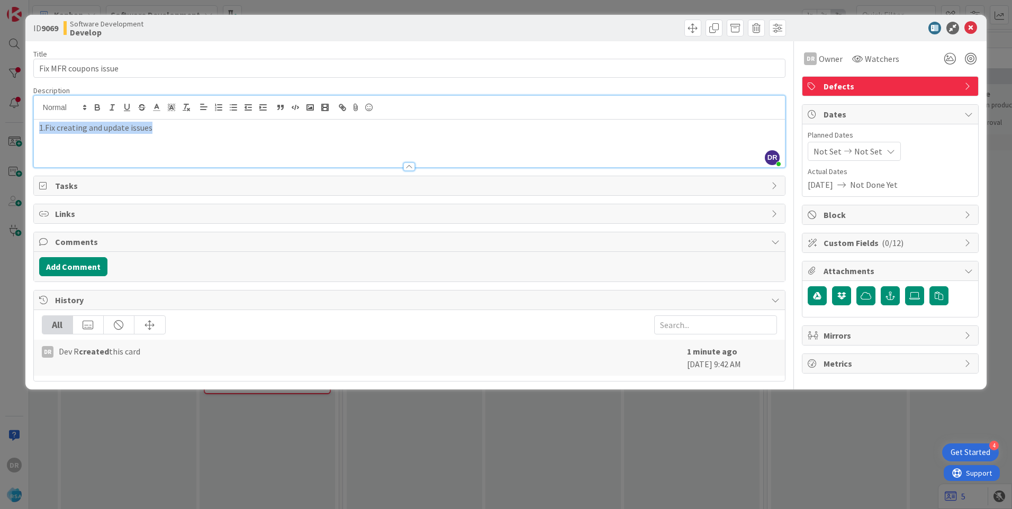
drag, startPoint x: 195, startPoint y: 133, endPoint x: 20, endPoint y: 128, distance: 175.7
click at [20, 128] on div "ID 9069 Software Development Develop Title 21 / 128 Fix MFR coupons issue Descr…" at bounding box center [506, 254] width 1012 height 509
copy p "1.Fix creating and update issues"
click at [83, 264] on button "Add Comment" at bounding box center [73, 266] width 68 height 19
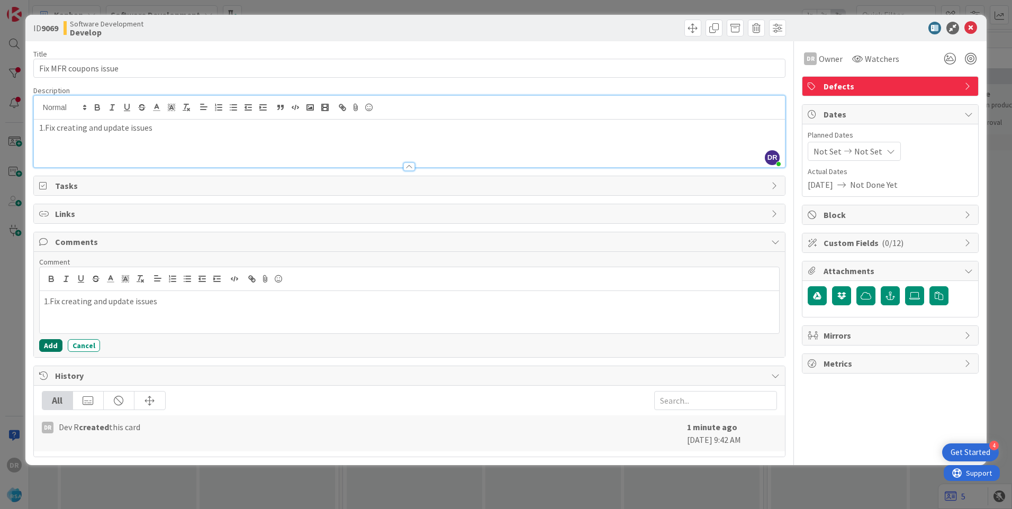
click at [54, 342] on button "Add" at bounding box center [50, 345] width 23 height 13
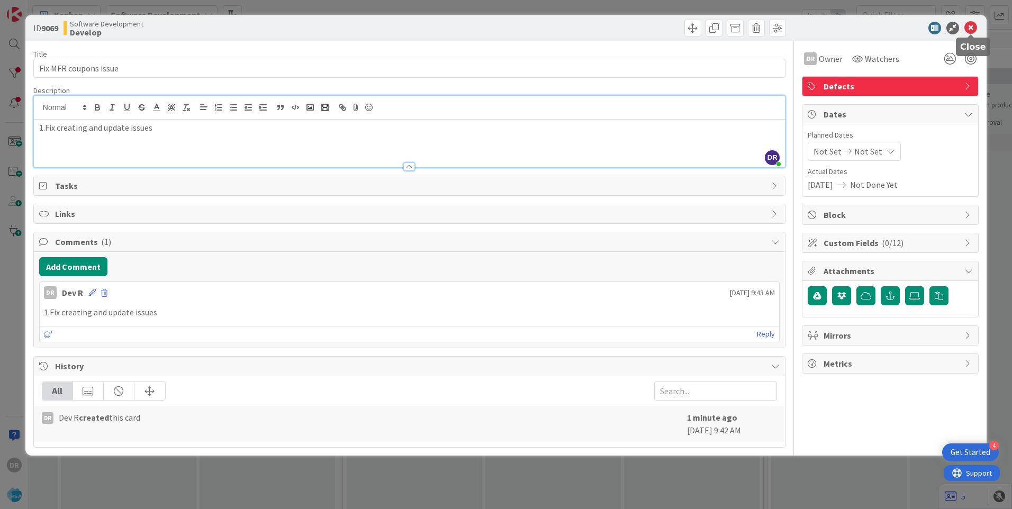
click at [969, 29] on icon at bounding box center [970, 28] width 13 height 13
